Goal: Transaction & Acquisition: Purchase product/service

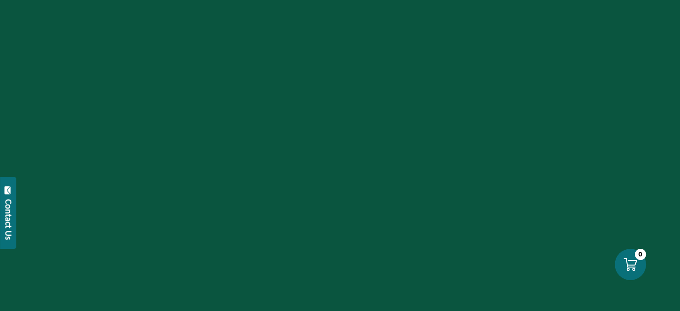
scroll to position [1044, 0]
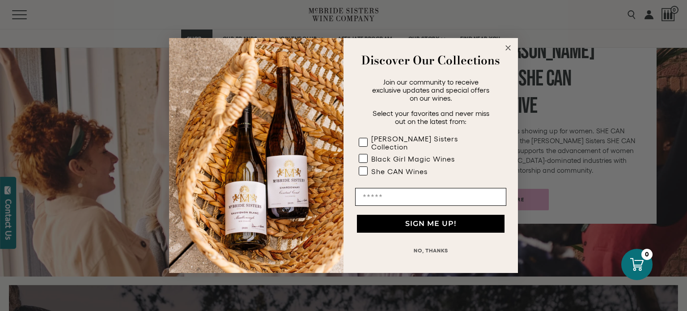
click at [507, 50] on icon "Close dialog" at bounding box center [508, 48] width 4 height 4
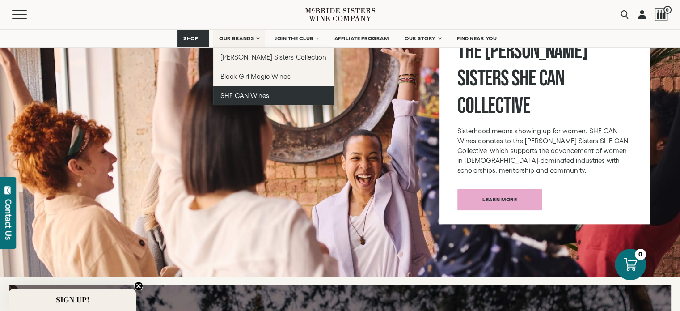
click at [245, 98] on span "SHE CAN Wines" at bounding box center [244, 96] width 49 height 8
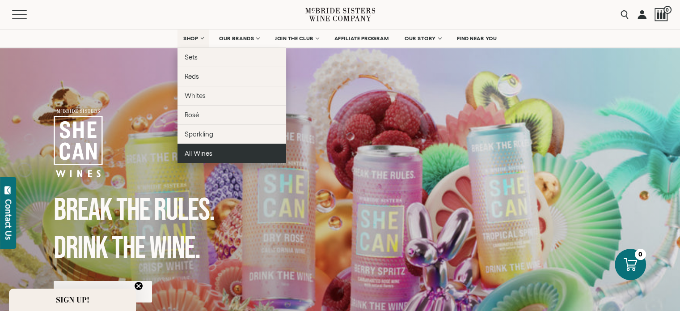
click at [202, 155] on span "All Wines" at bounding box center [199, 153] width 28 height 8
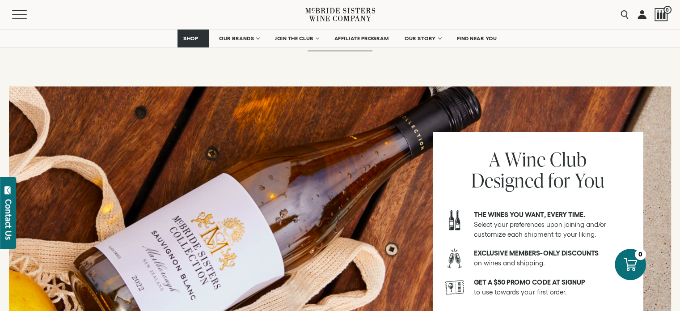
scroll to position [894, 0]
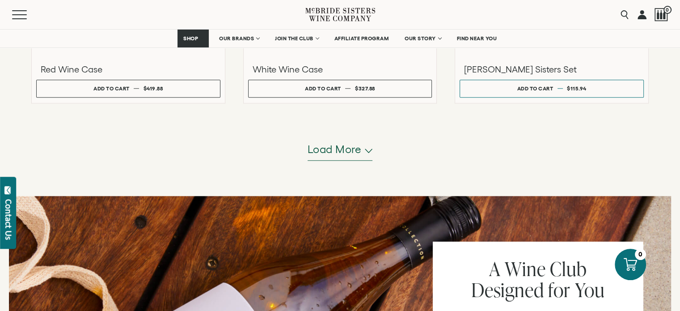
click at [367, 151] on icon "button" at bounding box center [369, 150] width 8 height 4
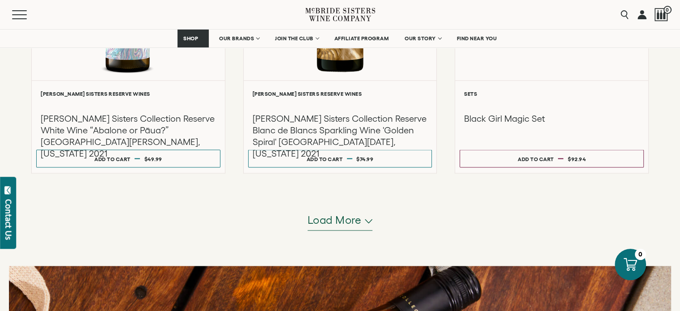
scroll to position [1788, 0]
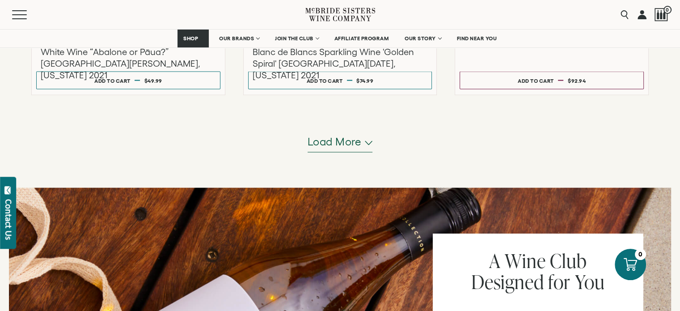
click at [367, 144] on button "Load more" at bounding box center [340, 141] width 65 height 21
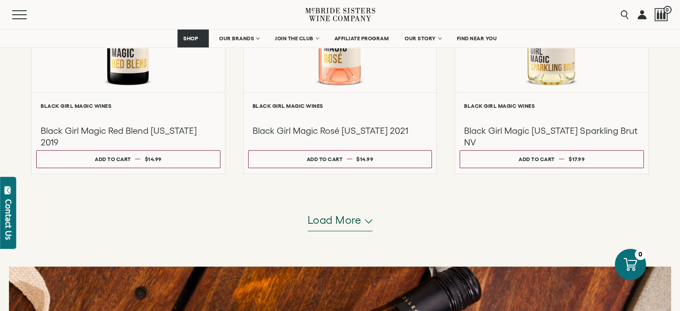
scroll to position [2757, 0]
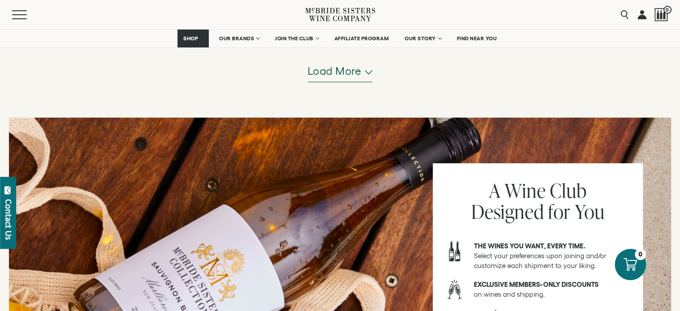
click at [359, 74] on span "Load more" at bounding box center [335, 70] width 54 height 15
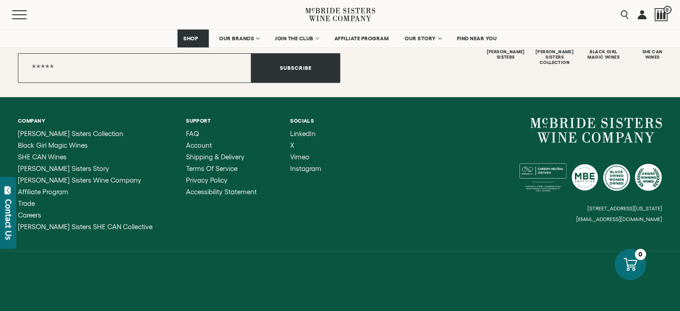
scroll to position [3749, 0]
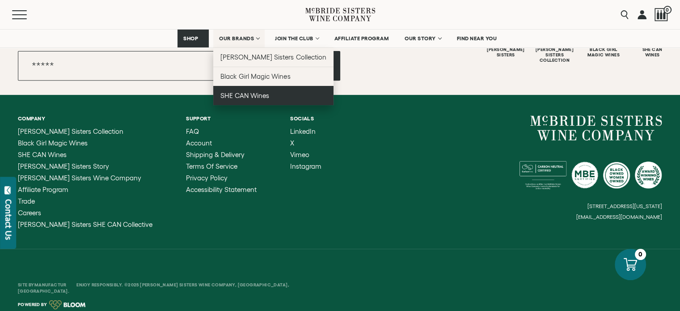
click at [243, 93] on span "SHE CAN Wines" at bounding box center [244, 96] width 49 height 8
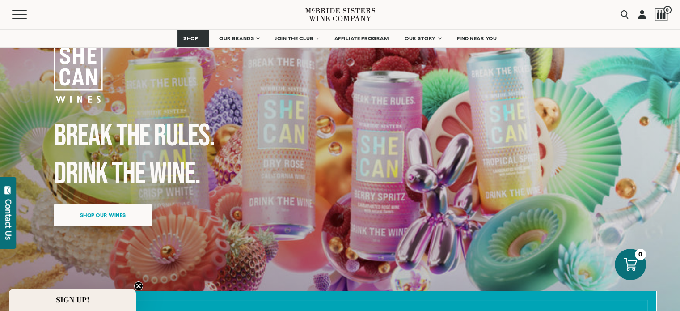
click at [133, 214] on span "Shop our wines" at bounding box center [102, 214] width 77 height 17
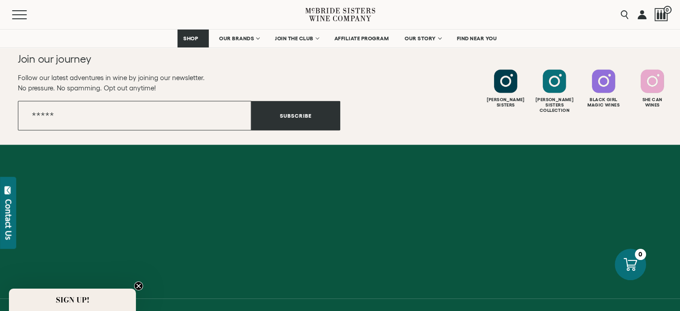
scroll to position [1970, 0]
